Goal: Communication & Community: Share content

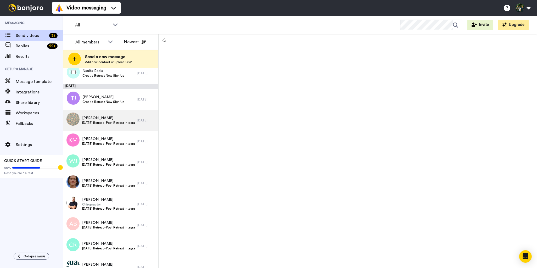
scroll to position [80, 0]
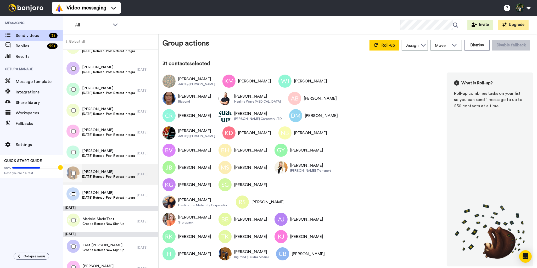
scroll to position [624, 0]
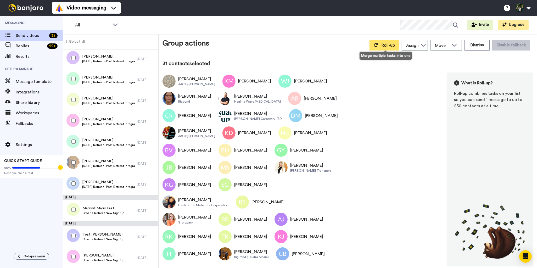
click at [388, 43] on span "Roll-up" at bounding box center [388, 45] width 13 height 4
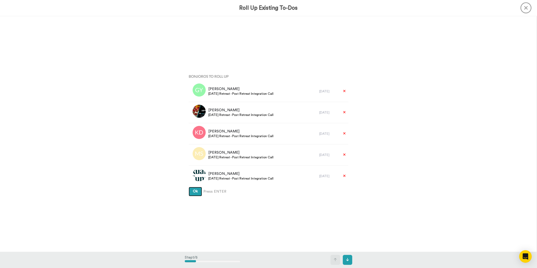
click at [193, 190] on span "Ok" at bounding box center [195, 191] width 5 height 4
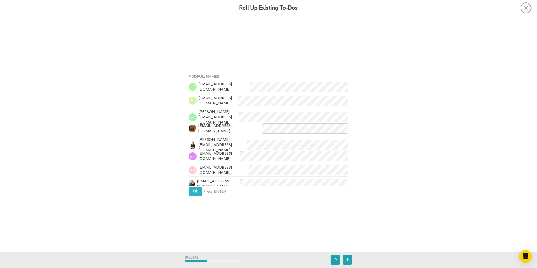
scroll to position [236, 0]
click at [192, 188] on button "Ok" at bounding box center [195, 191] width 13 height 9
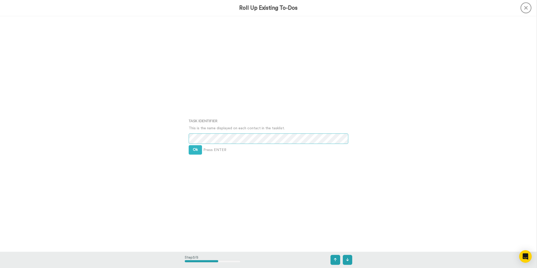
scroll to position [472, 0]
click at [195, 148] on span "Ok" at bounding box center [195, 148] width 5 height 4
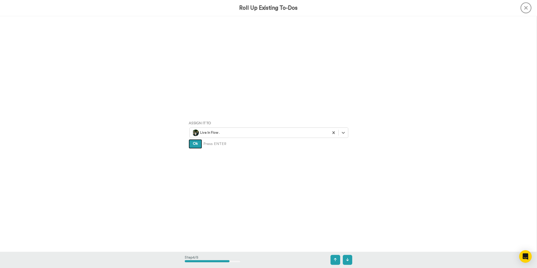
click at [194, 143] on span "Ok" at bounding box center [195, 144] width 5 height 4
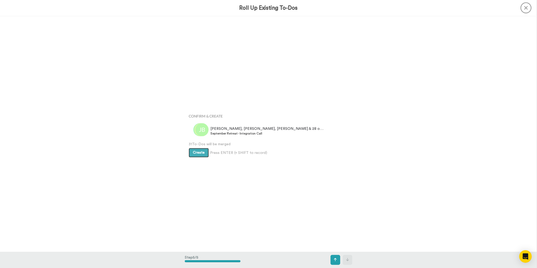
scroll to position [943, 0]
click at [192, 155] on button "Create" at bounding box center [199, 152] width 20 height 9
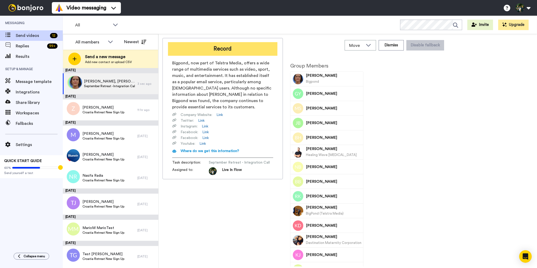
click at [215, 51] on button "Record" at bounding box center [222, 49] width 109 height 14
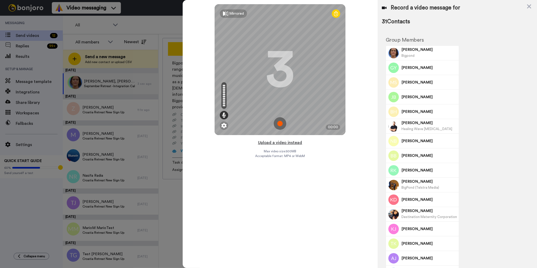
click at [273, 142] on button "Upload a video instead" at bounding box center [279, 142] width 47 height 7
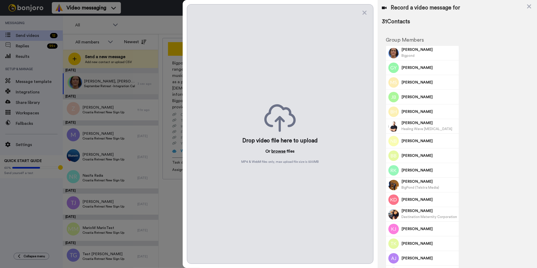
click at [276, 150] on button "browse" at bounding box center [279, 151] width 14 height 6
click at [279, 150] on button "browse" at bounding box center [279, 151] width 14 height 6
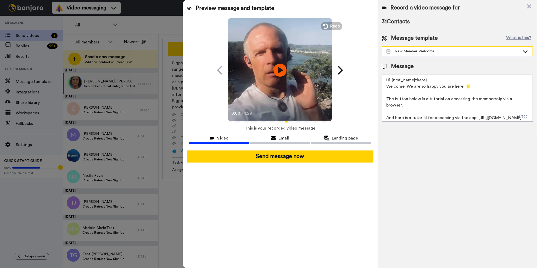
click at [451, 49] on div "New Member Welcome" at bounding box center [453, 51] width 134 height 5
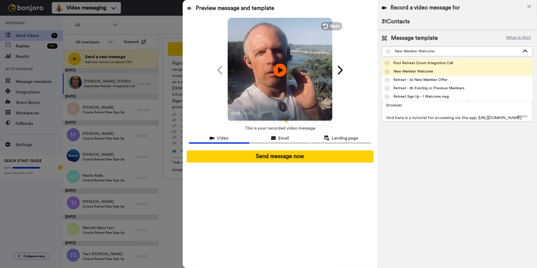
click at [439, 63] on div "Post Retreat Zoom Integration Call" at bounding box center [419, 62] width 68 height 5
type textarea "Hi {first_name|there}, Join us for our LIVE Post Retreat Integration Call via Z…"
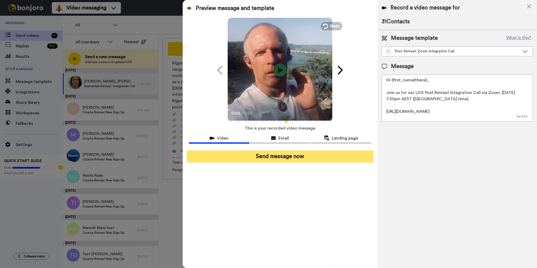
click at [286, 157] on button "Send message now" at bounding box center [280, 156] width 187 height 12
